Goal: Transaction & Acquisition: Purchase product/service

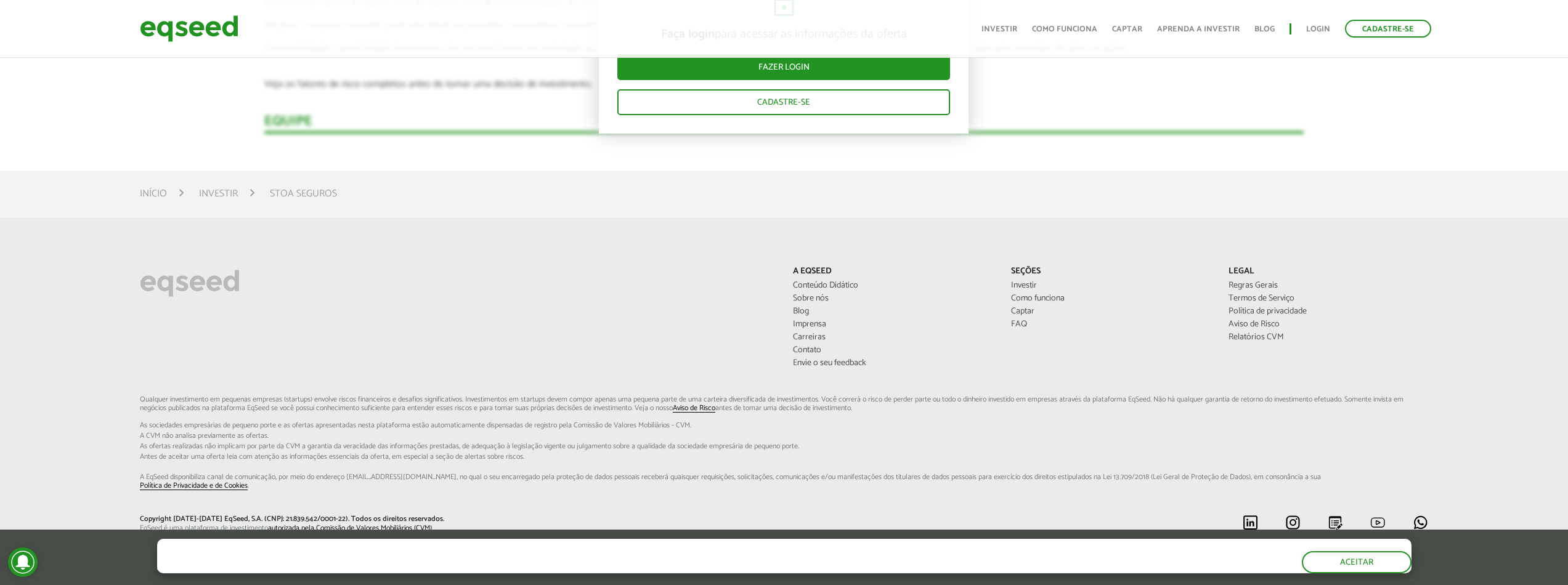
scroll to position [2418, 0]
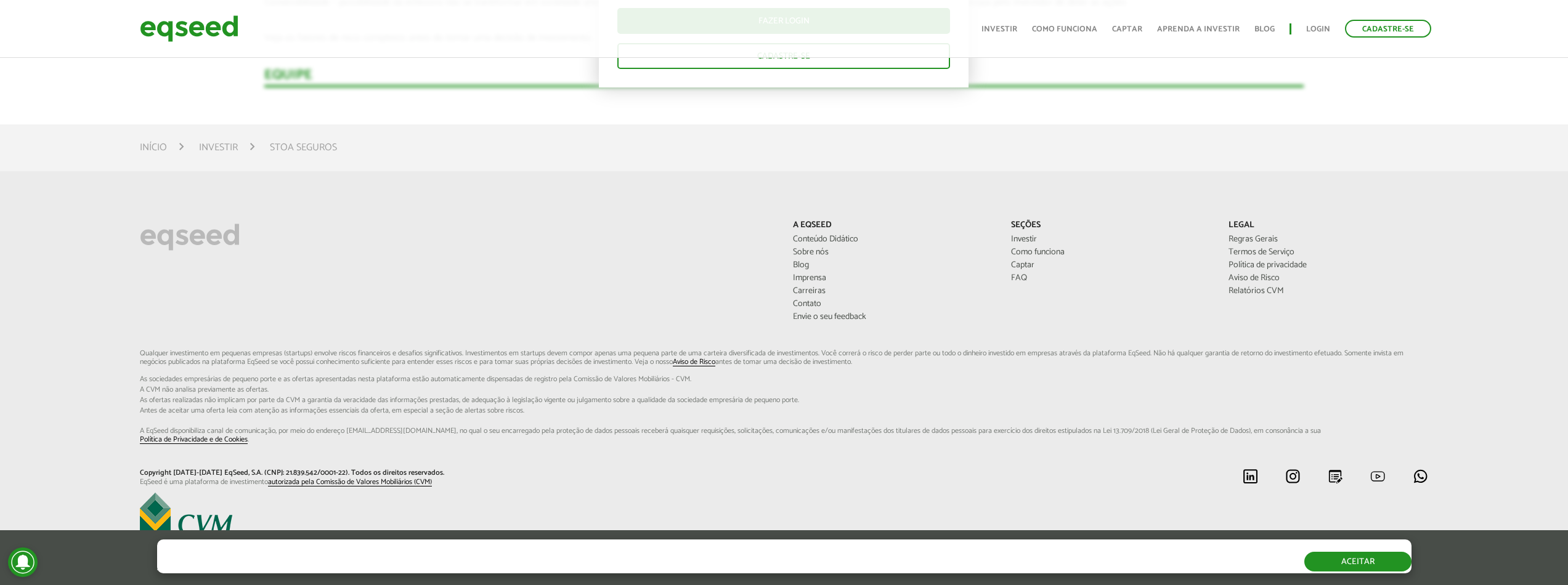
click at [1316, 554] on button "Aceitar" at bounding box center [1357, 561] width 107 height 20
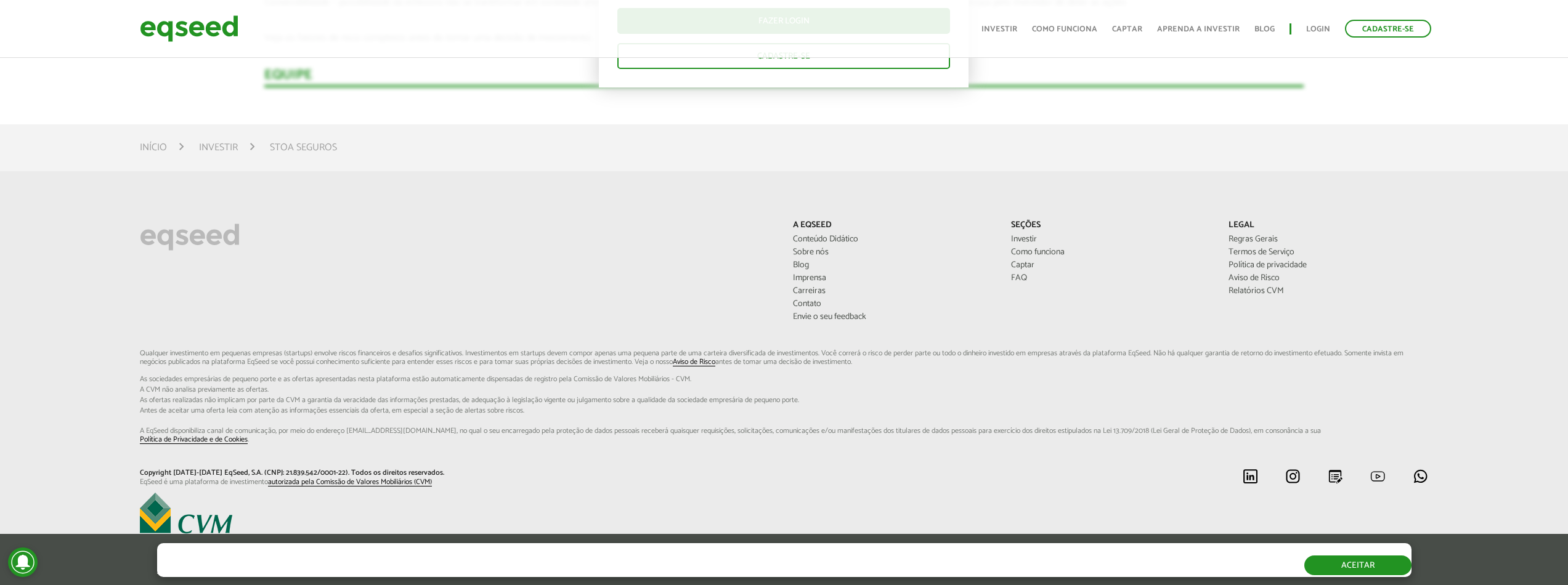
click at [1340, 573] on button "Aceitar" at bounding box center [1357, 565] width 107 height 20
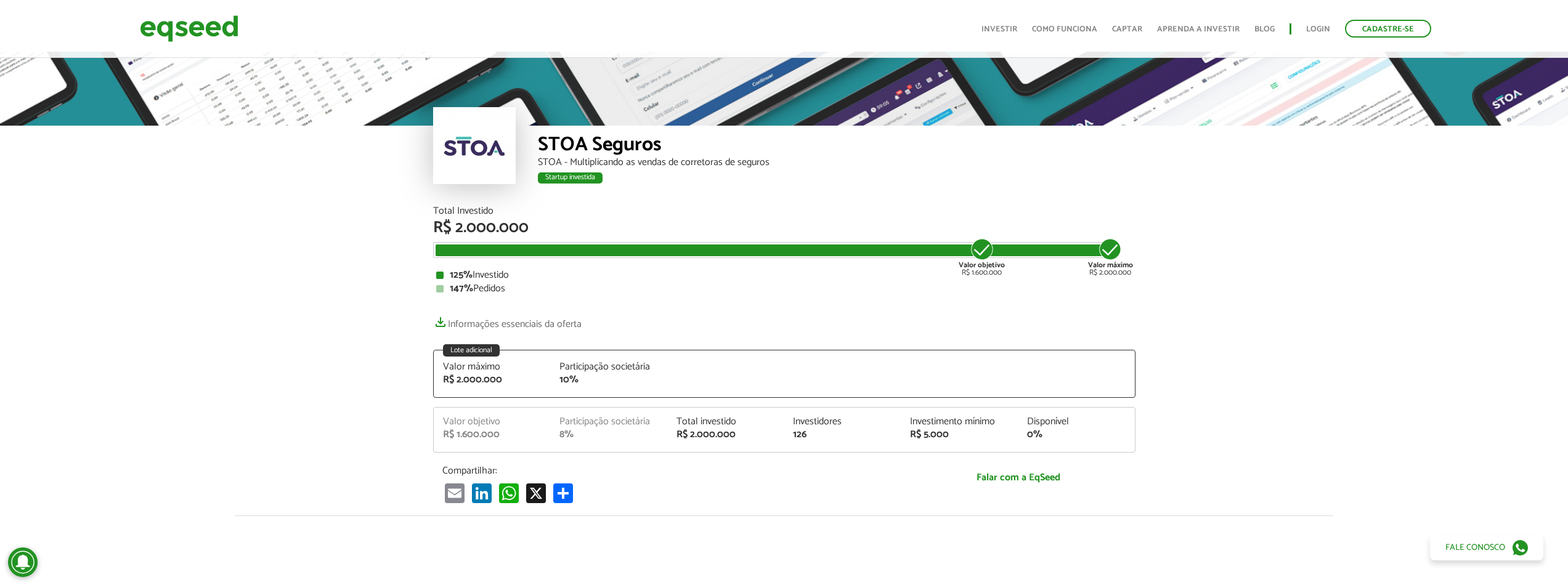
scroll to position [0, 0]
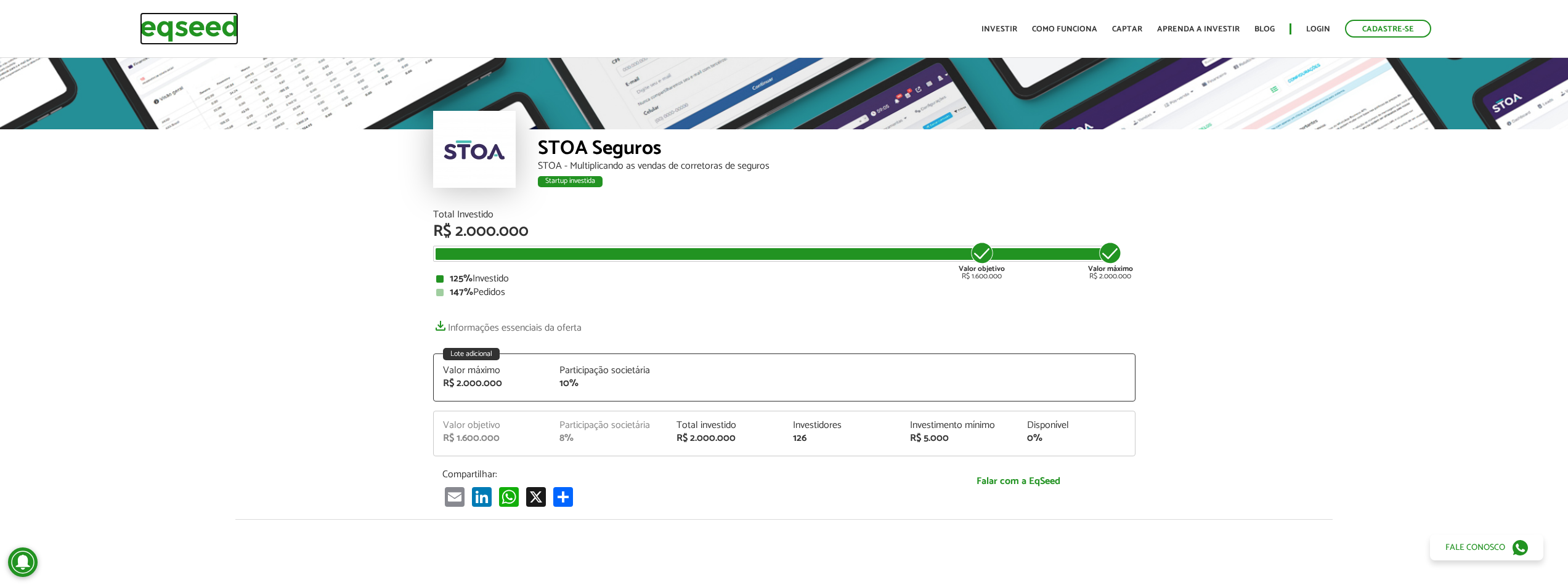
click at [194, 31] on img at bounding box center [189, 29] width 99 height 32
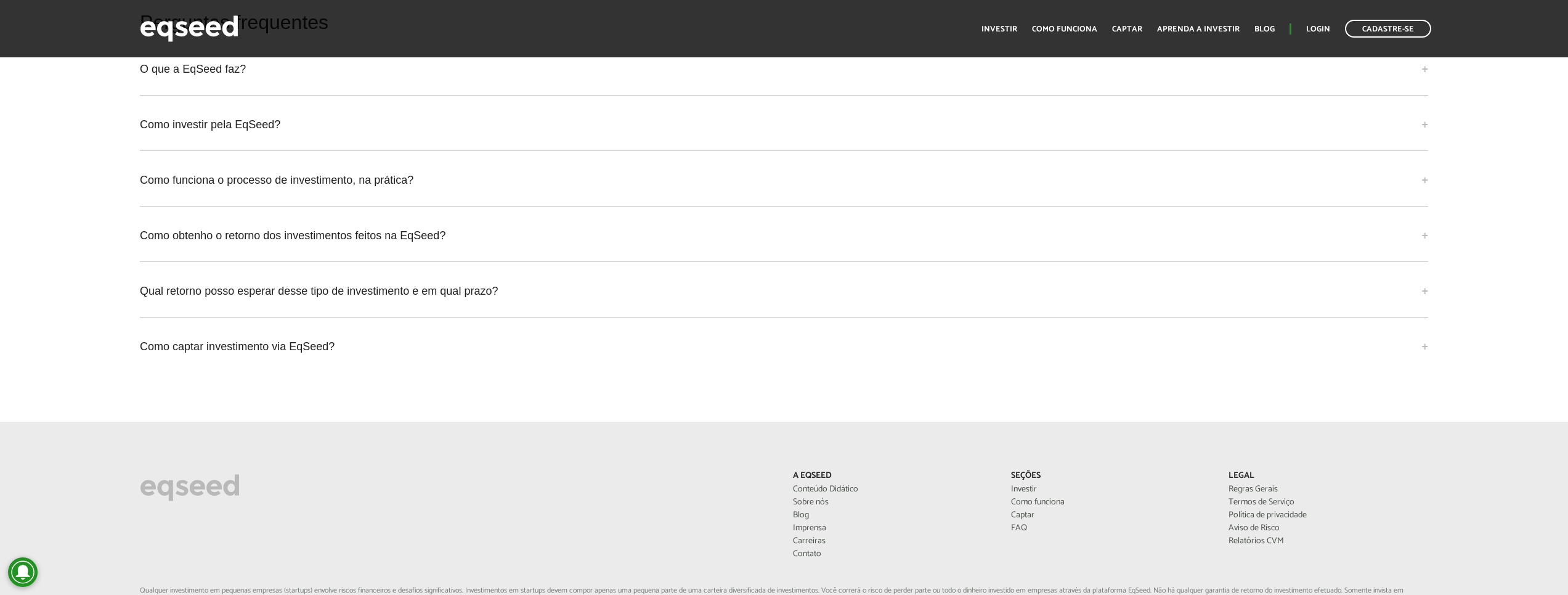
scroll to position [3198, 0]
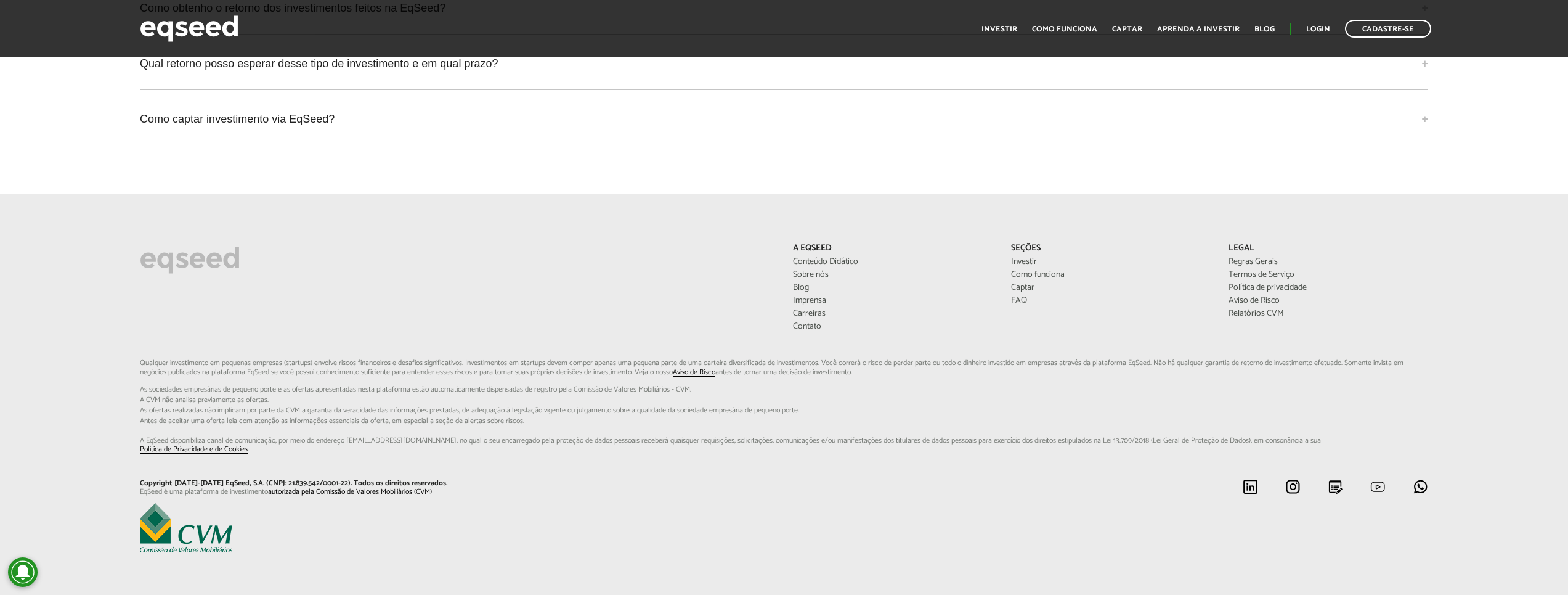
click at [429, 253] on div at bounding box center [457, 261] width 653 height 36
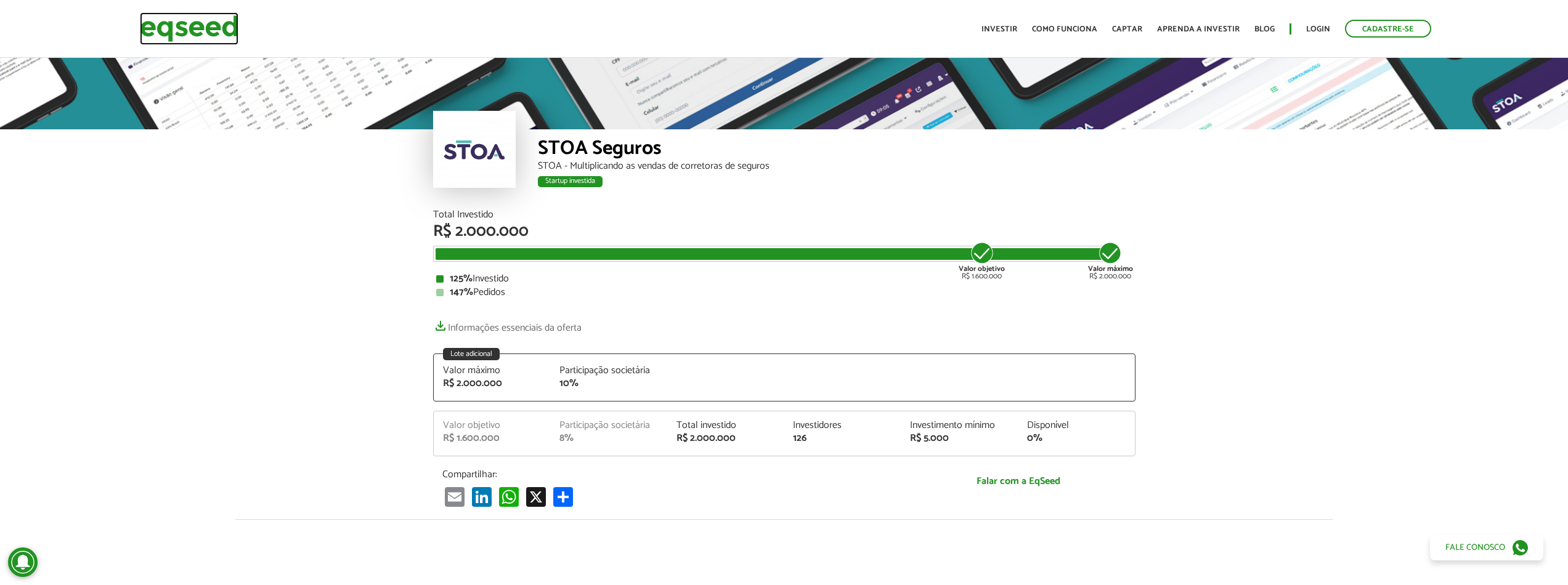
click at [202, 35] on img at bounding box center [189, 29] width 99 height 32
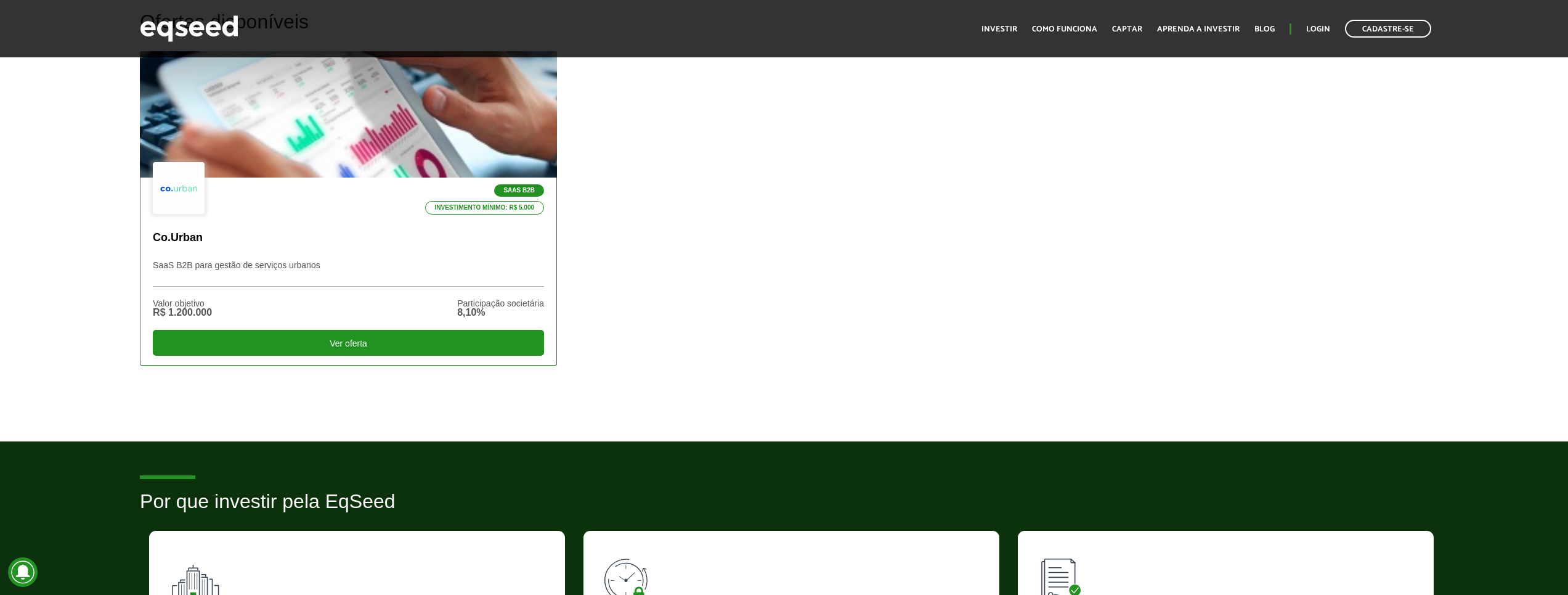
scroll to position [370, 0]
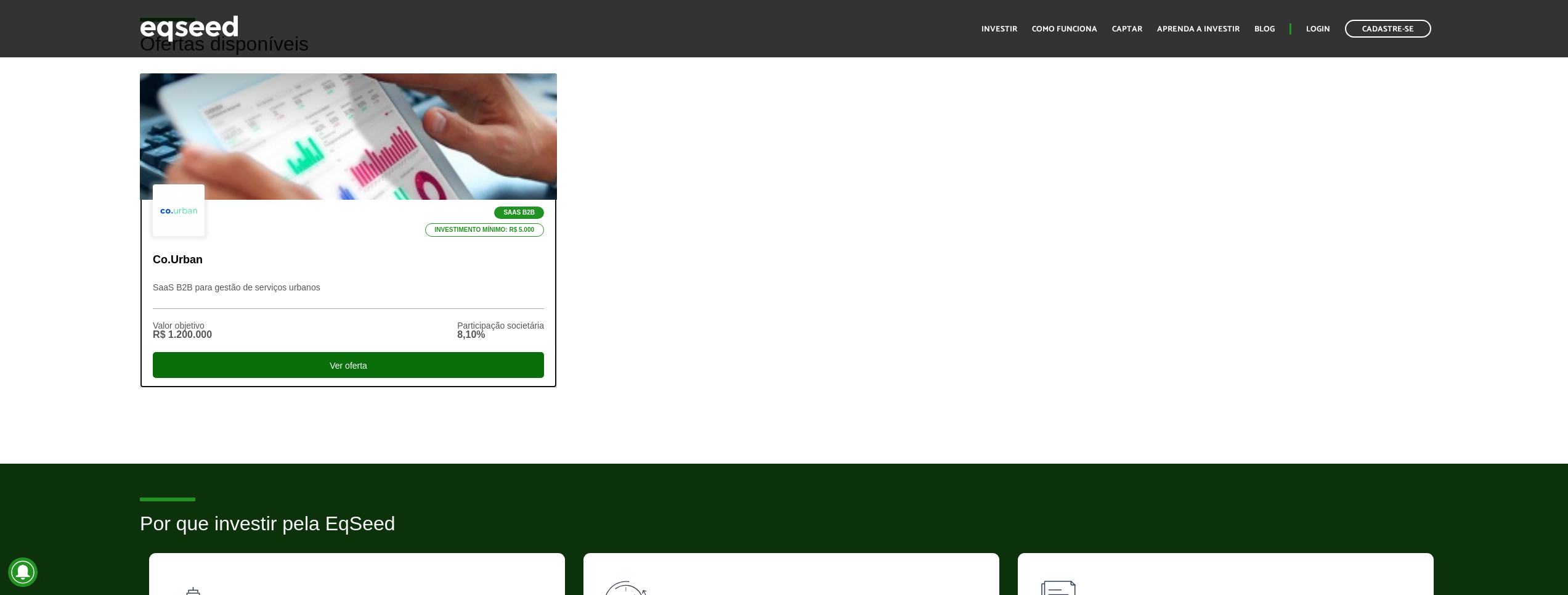
click at [418, 361] on div "Ver oferta" at bounding box center [348, 365] width 392 height 26
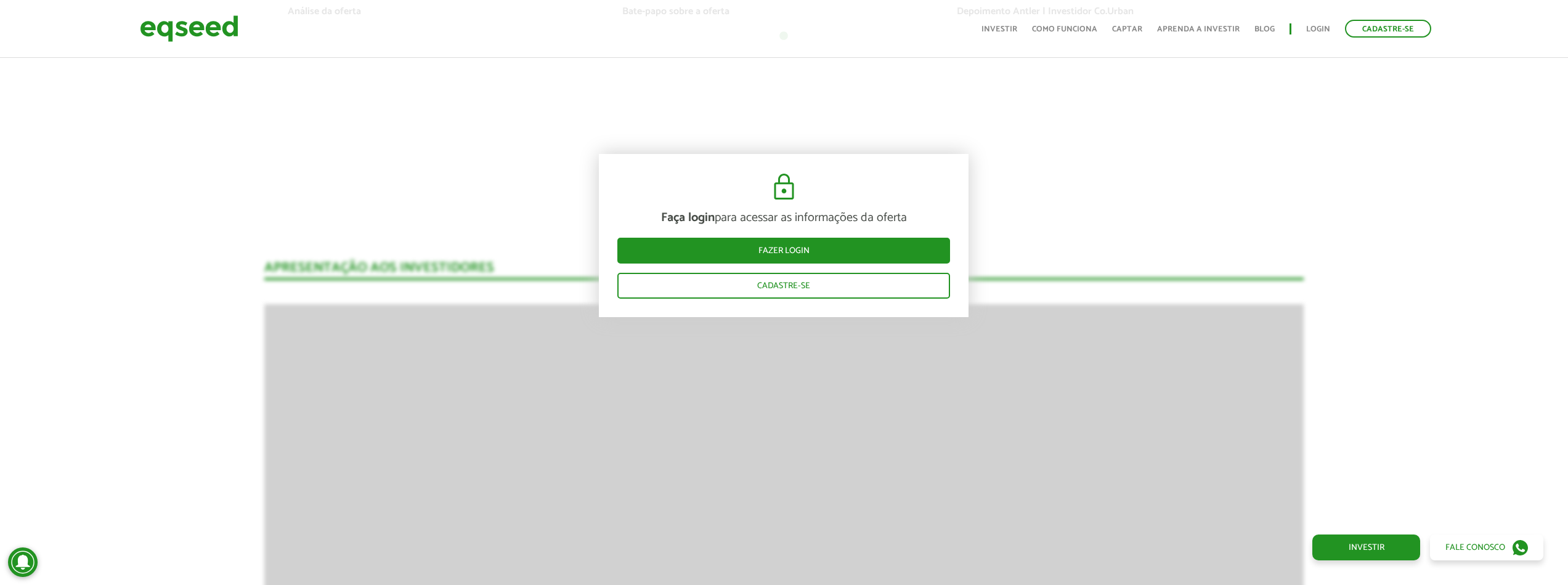
scroll to position [1293, 0]
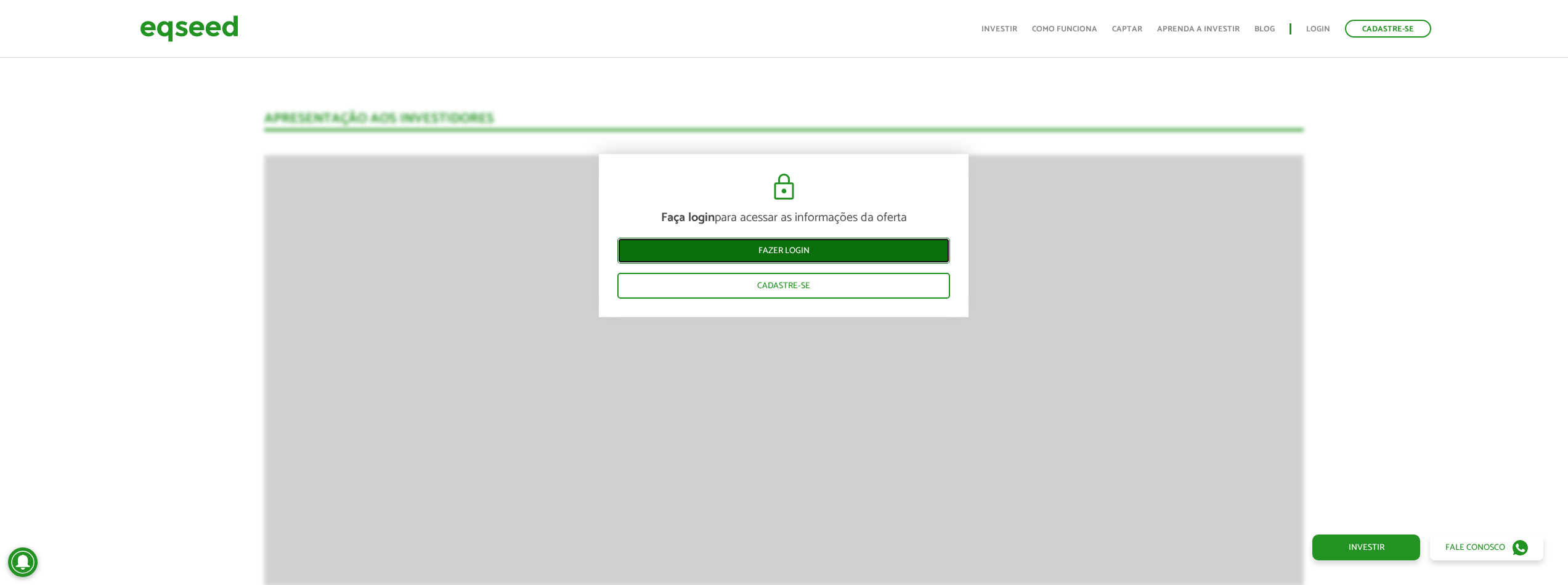
click at [786, 256] on link "Fazer login" at bounding box center [784, 250] width 333 height 25
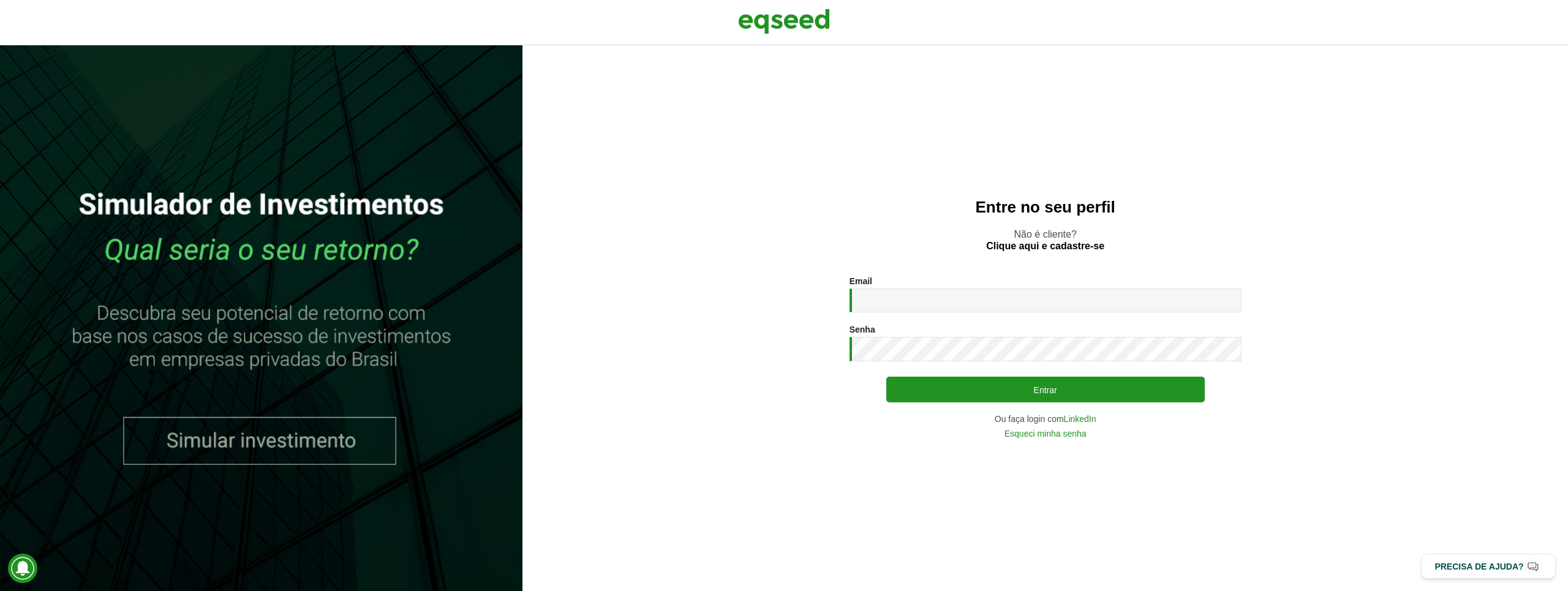
click at [1345, 161] on div "Entre no seu perfil Não é cliente? Clique aqui e cadastre-se Email * Digite seu…" at bounding box center [1045, 318] width 1045 height 545
